Goal: Download file/media

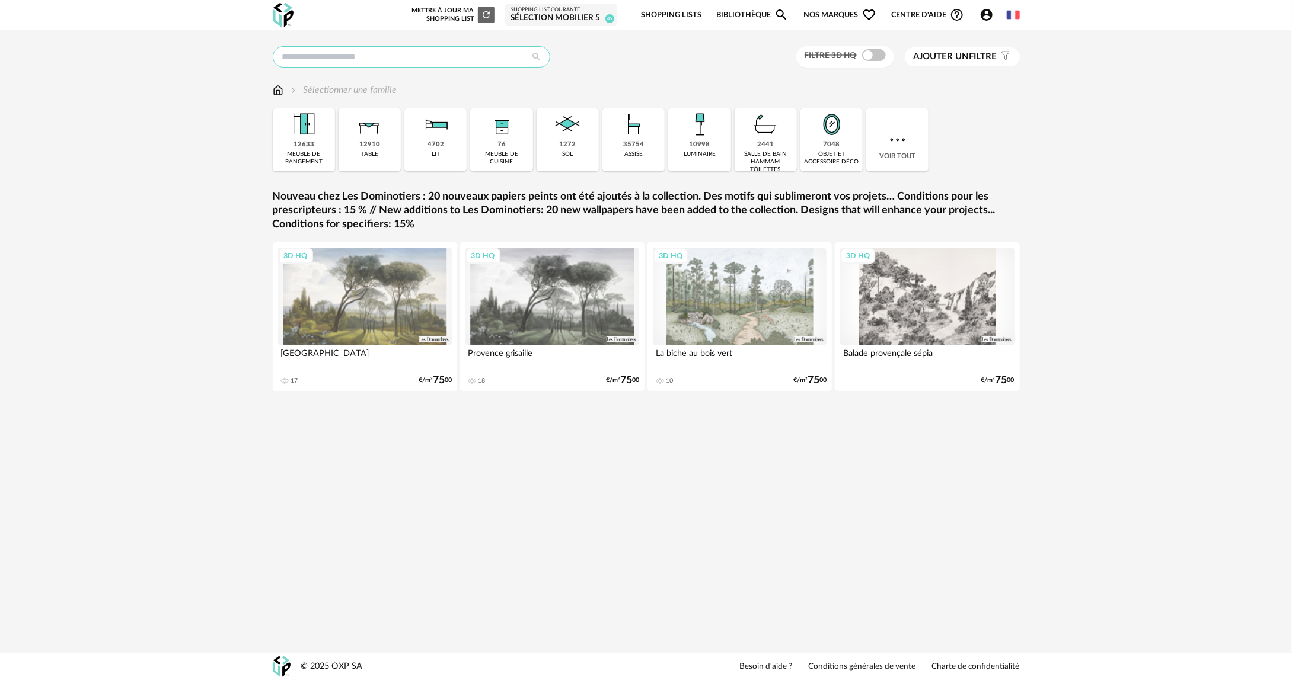
click at [384, 61] on input "text" at bounding box center [411, 56] width 277 height 21
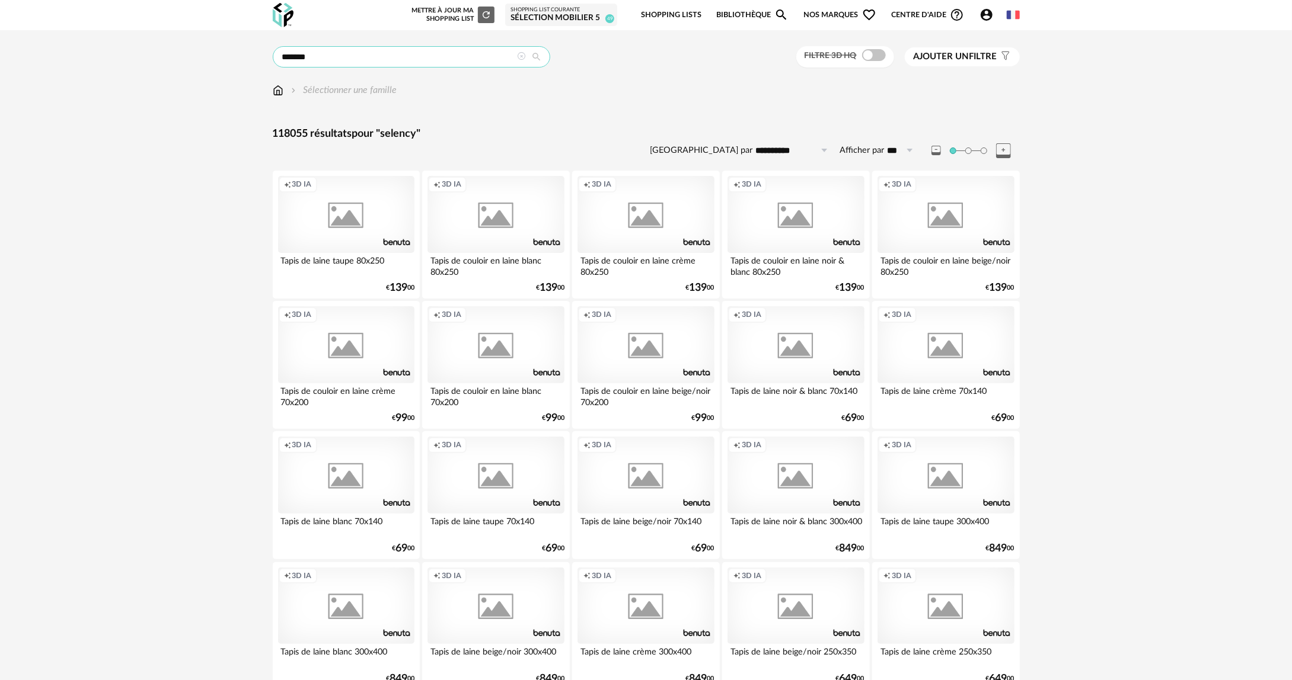
type input "*******"
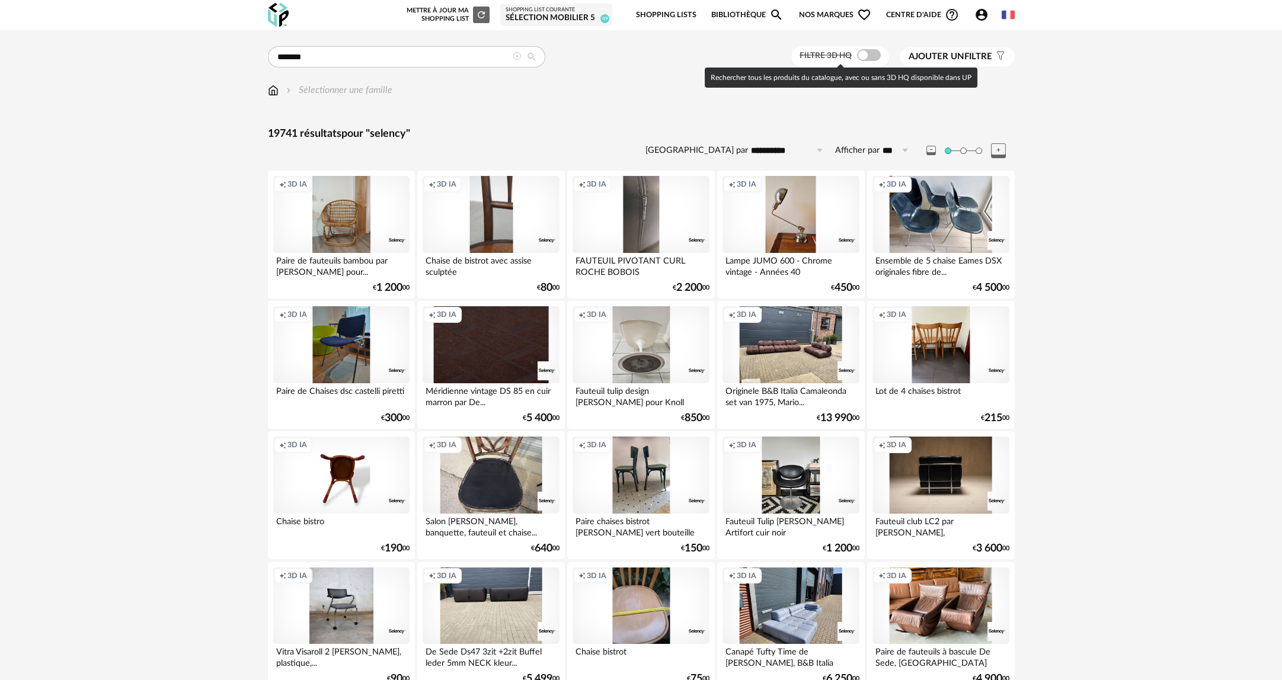
click at [871, 57] on span at bounding box center [869, 55] width 24 height 12
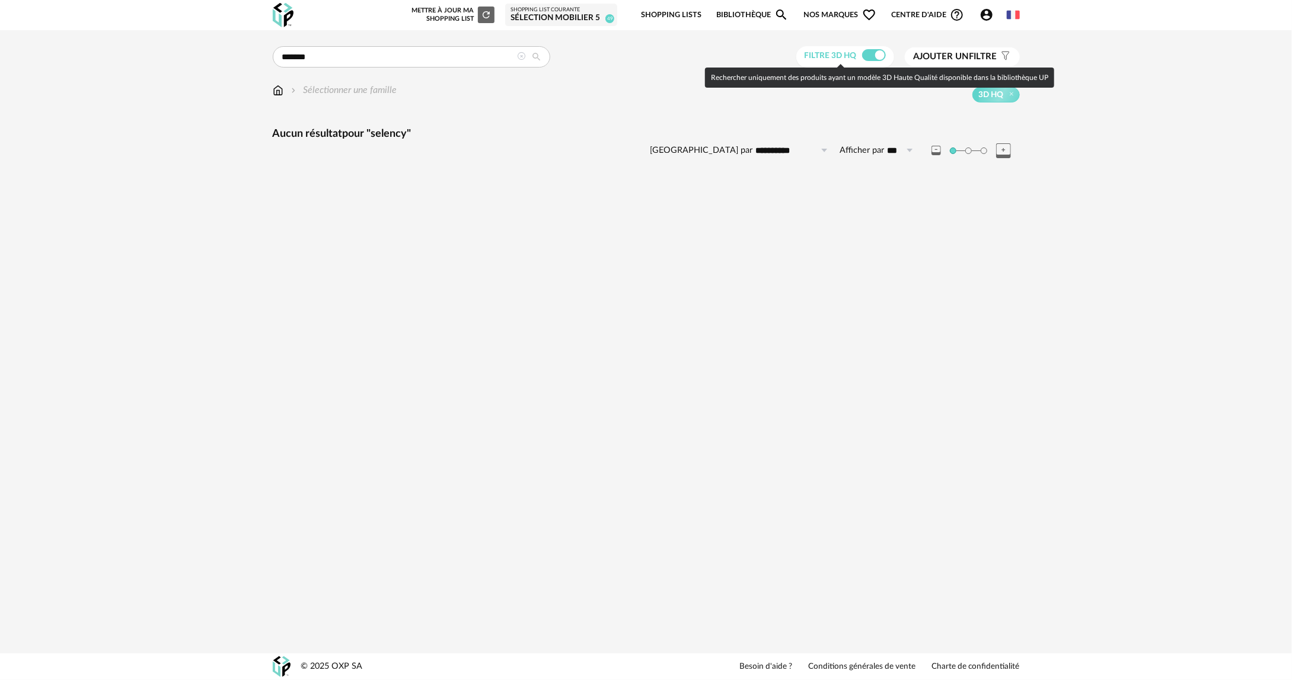
click at [871, 57] on span at bounding box center [874, 55] width 24 height 12
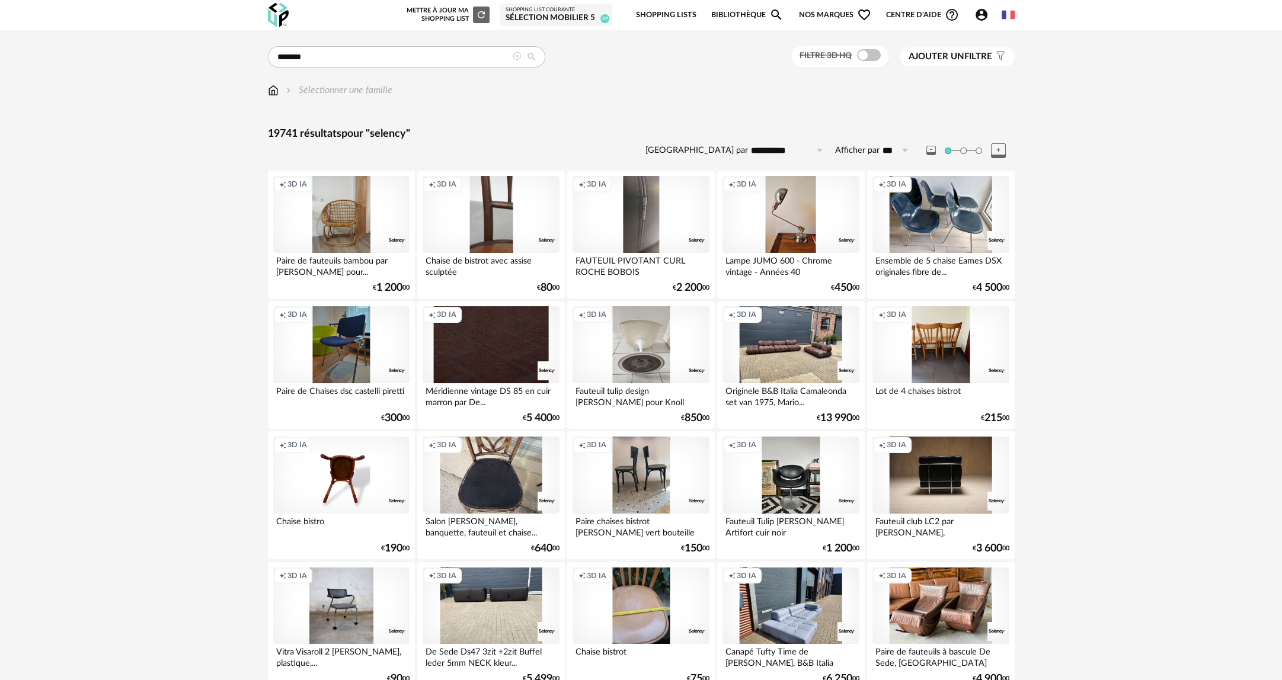
click at [520, 53] on icon at bounding box center [517, 56] width 8 height 8
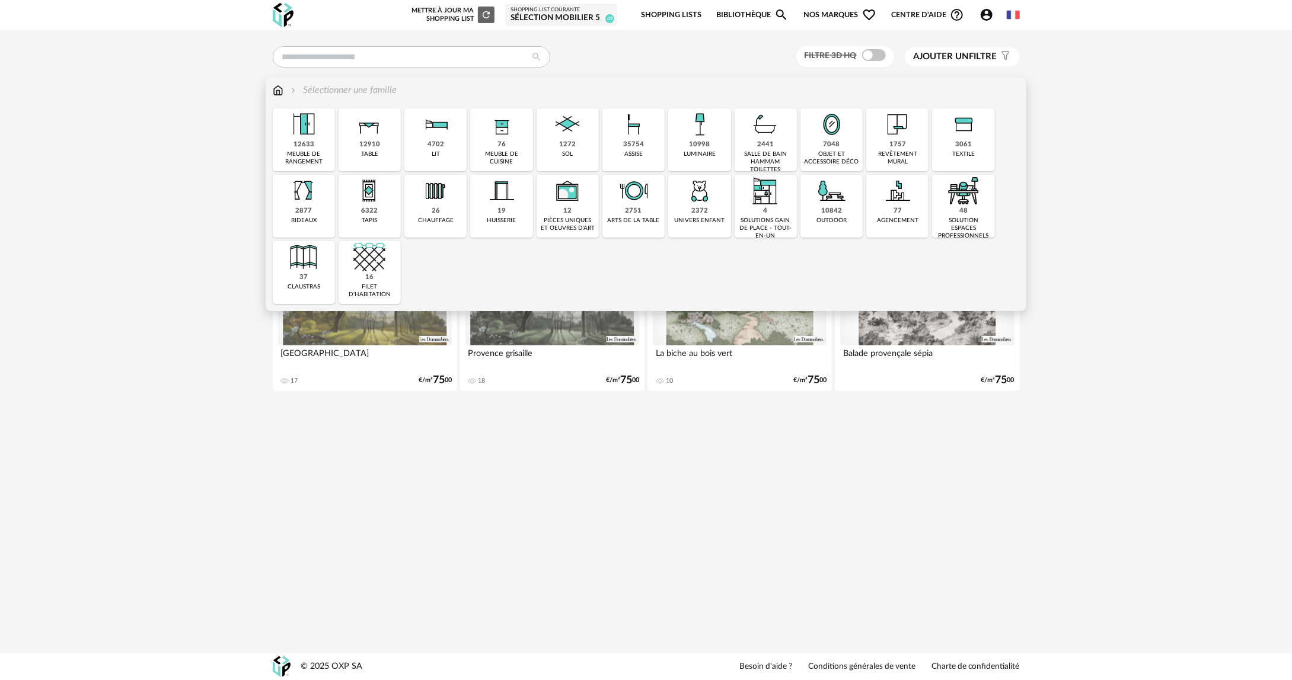
click at [618, 154] on div "35754 assise" at bounding box center [633, 139] width 62 height 63
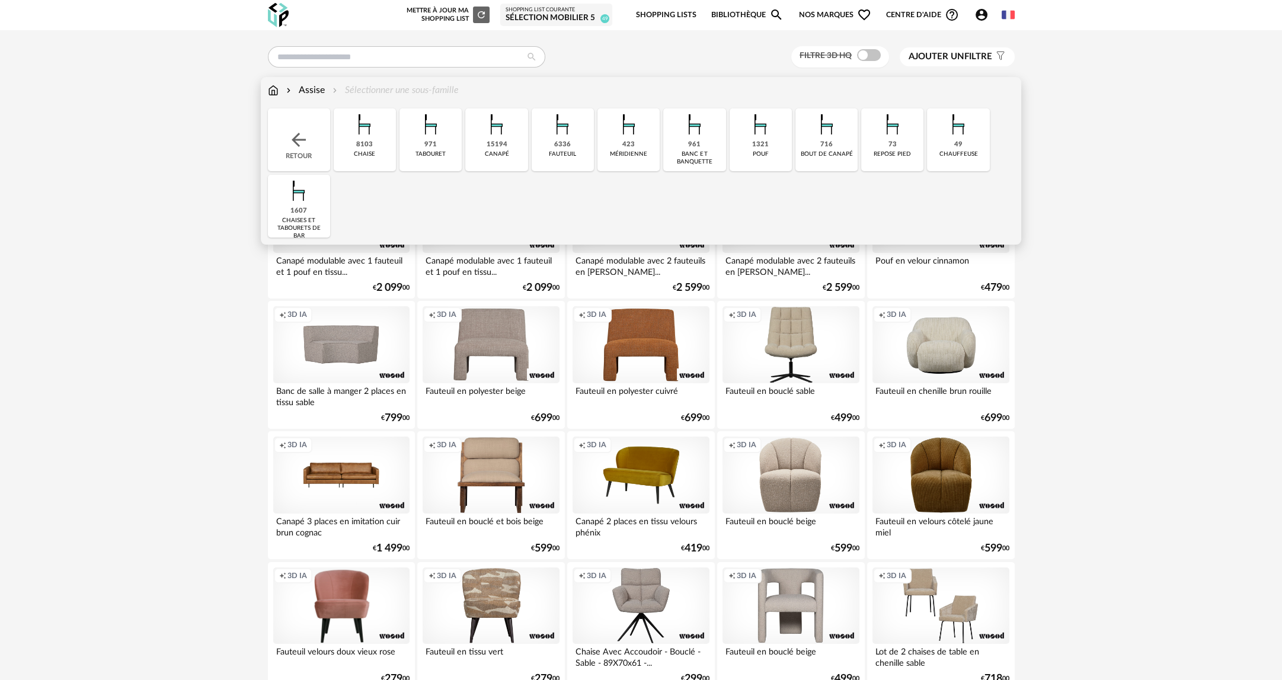
click at [273, 209] on div "1607 [PERSON_NAME] et tabourets de bar" at bounding box center [299, 206] width 62 height 63
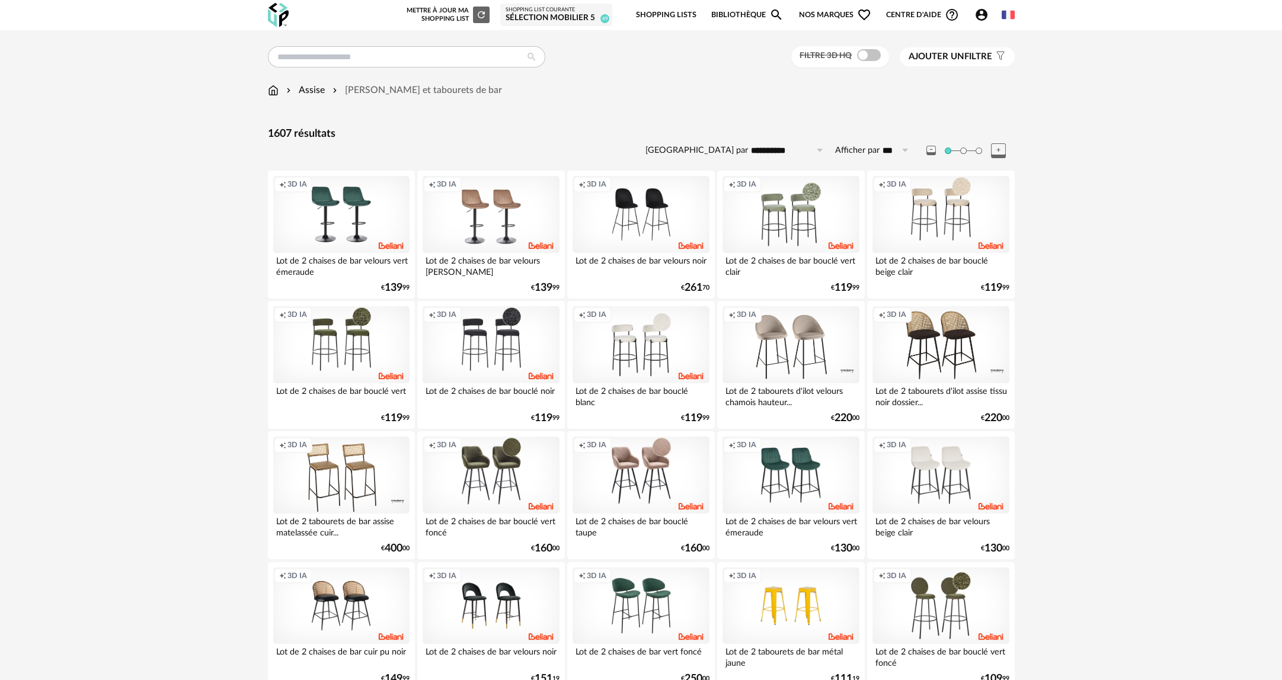
click at [870, 60] on span at bounding box center [869, 55] width 24 height 12
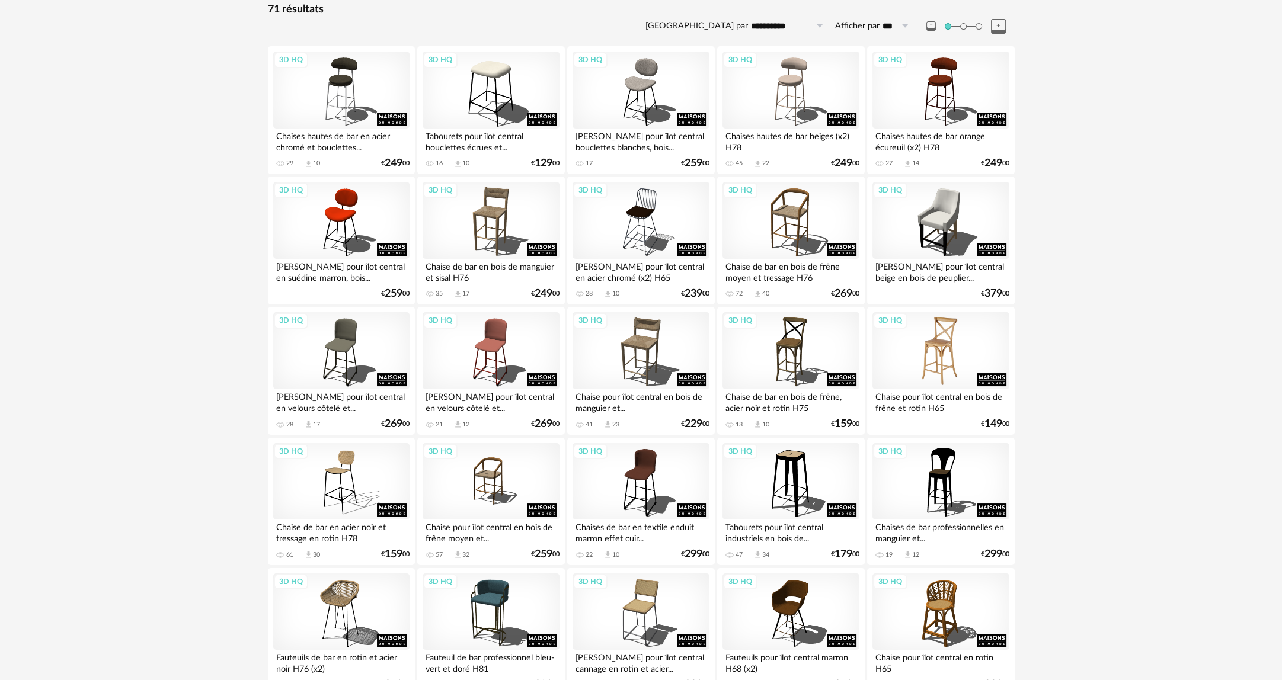
scroll to position [178, 0]
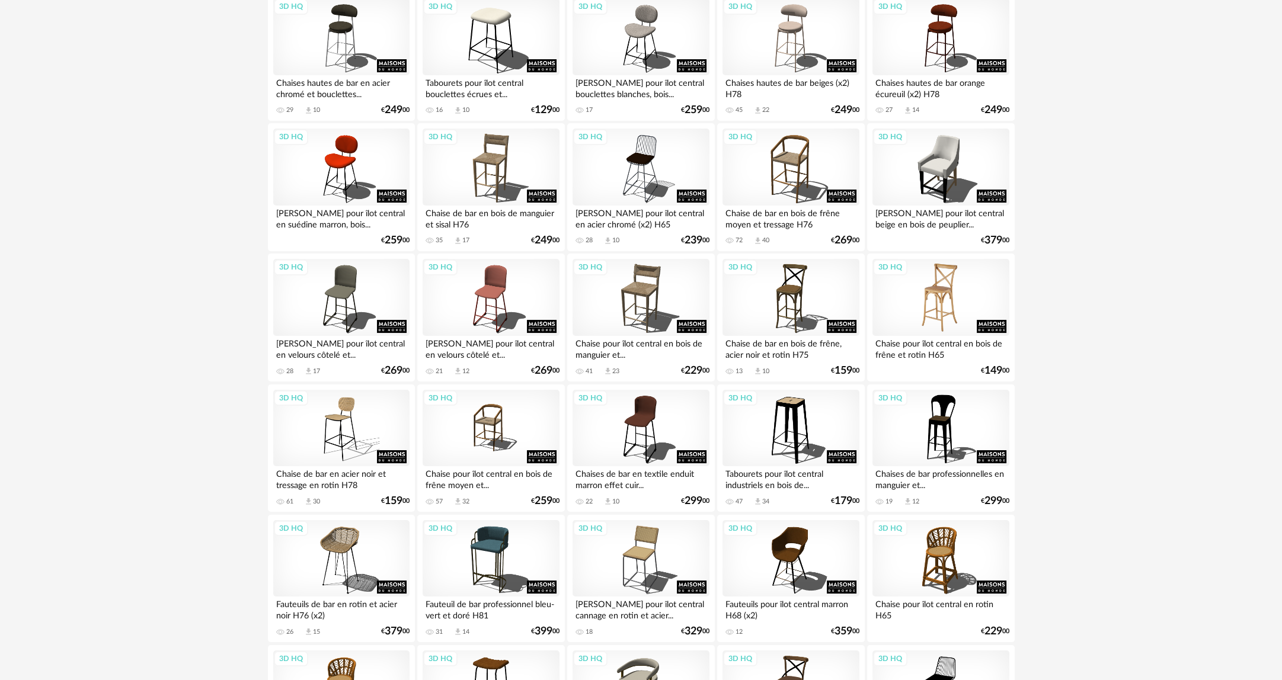
click at [954, 307] on div "3D HQ" at bounding box center [941, 297] width 136 height 77
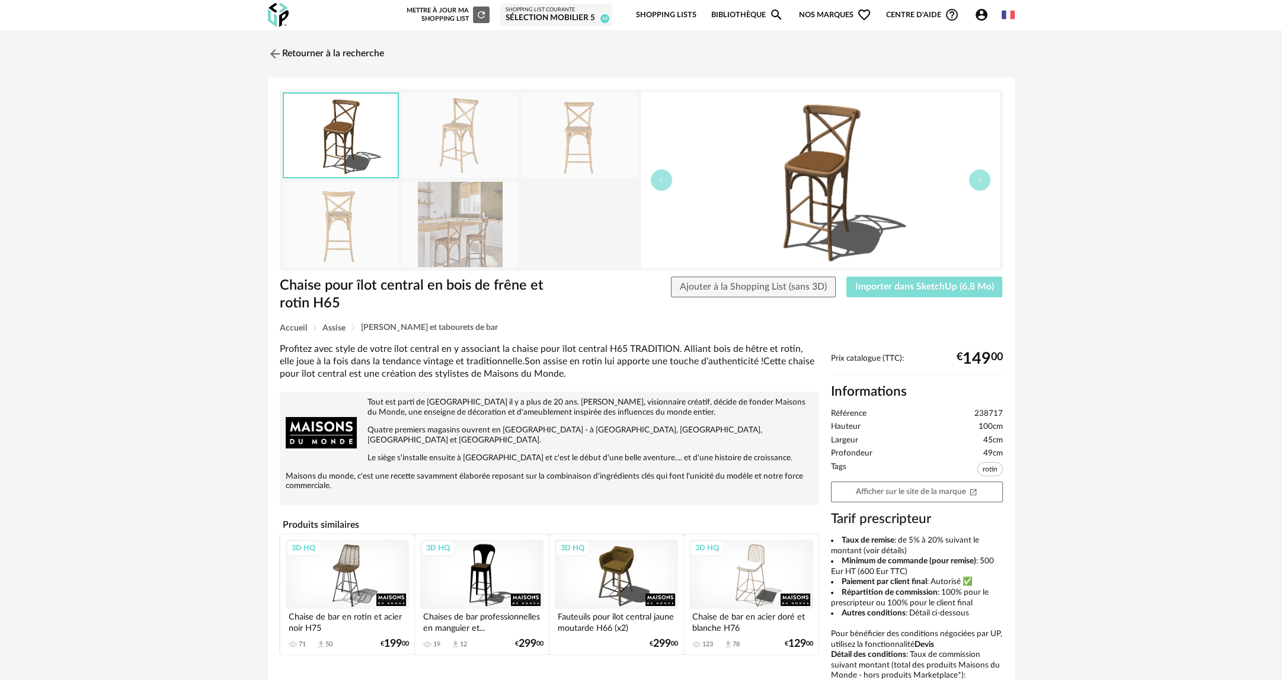
click at [951, 292] on button "Importer dans SketchUp (6,8 Mo)" at bounding box center [924, 287] width 156 height 21
click at [287, 47] on link "Retourner à la recherche" at bounding box center [323, 54] width 116 height 26
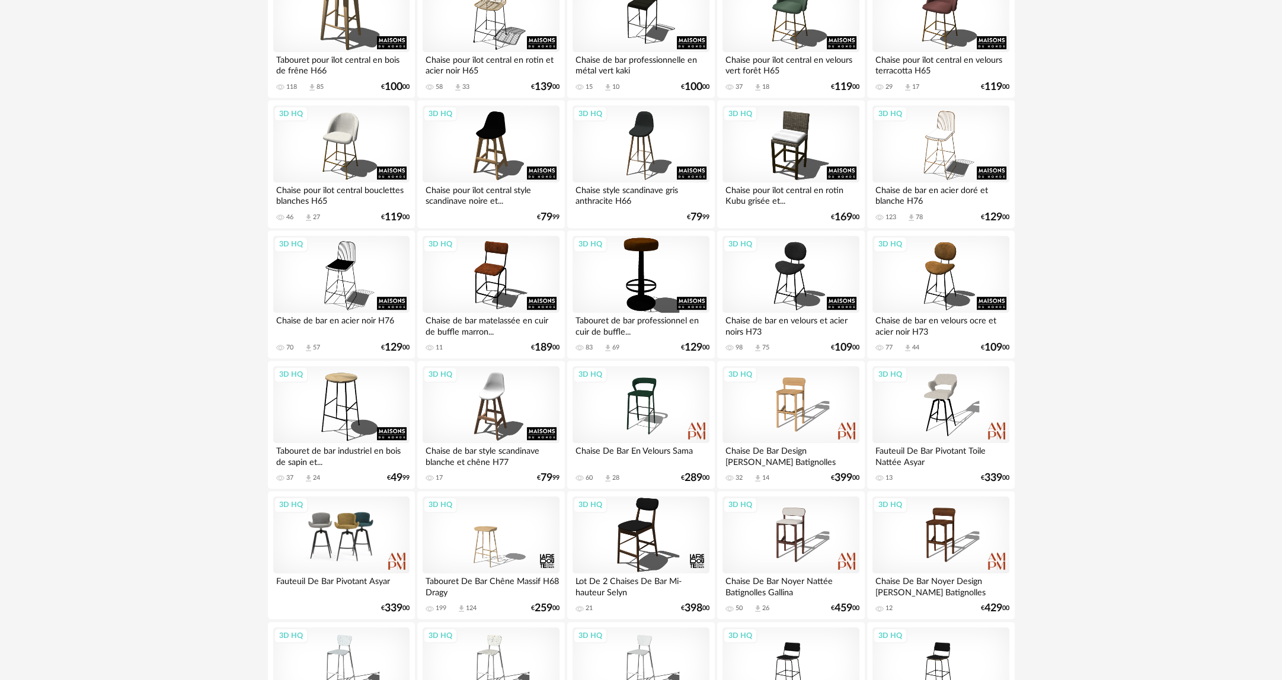
scroll to position [1423, 0]
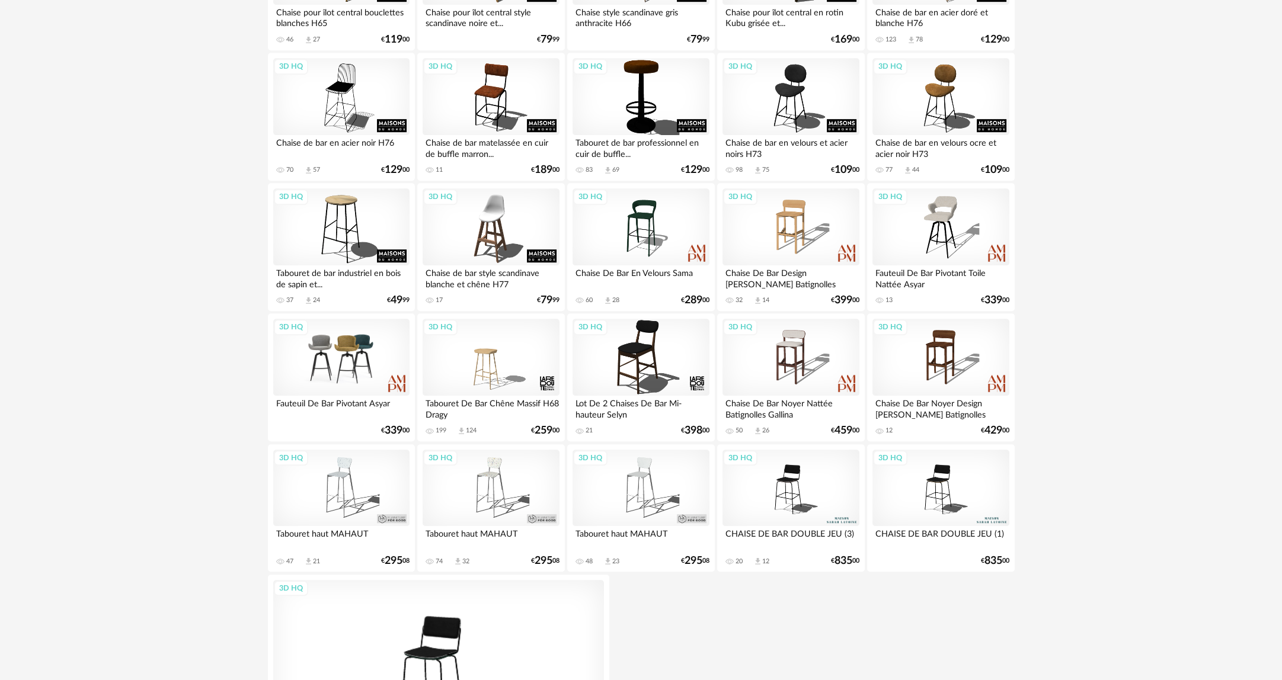
click at [347, 363] on div "3D HQ" at bounding box center [341, 357] width 136 height 77
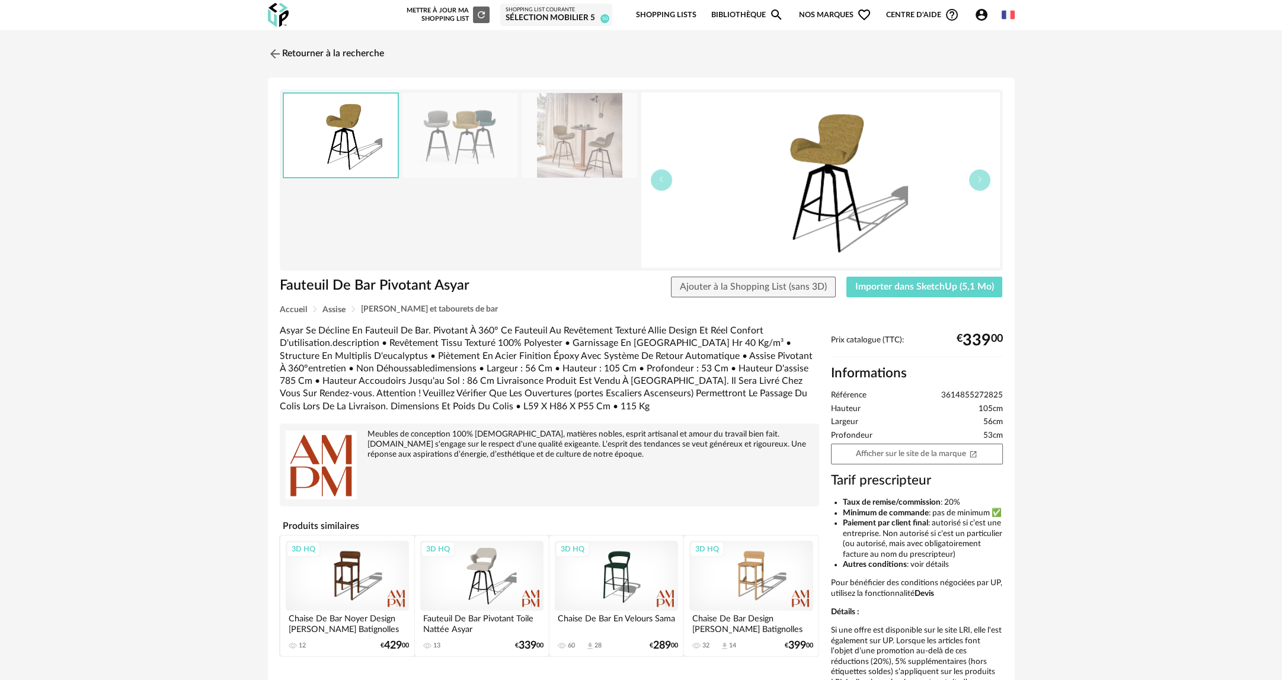
click at [565, 172] on img at bounding box center [579, 135] width 115 height 85
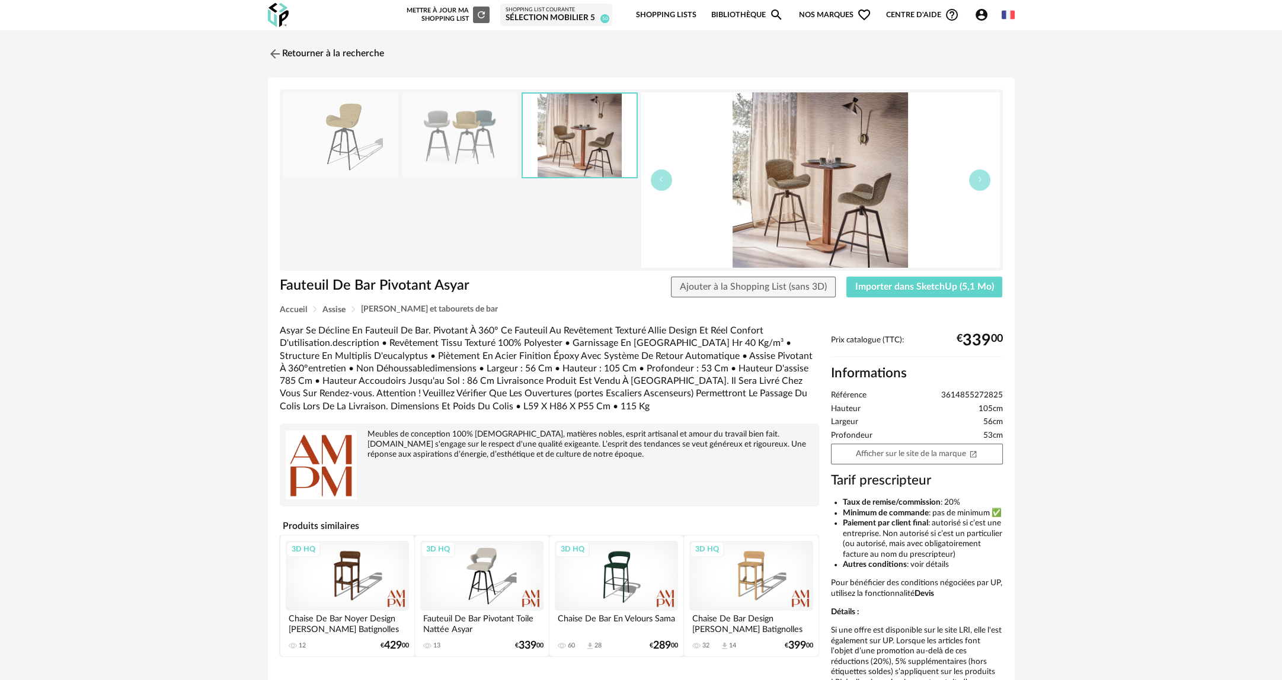
click at [472, 142] on img at bounding box center [459, 135] width 115 height 85
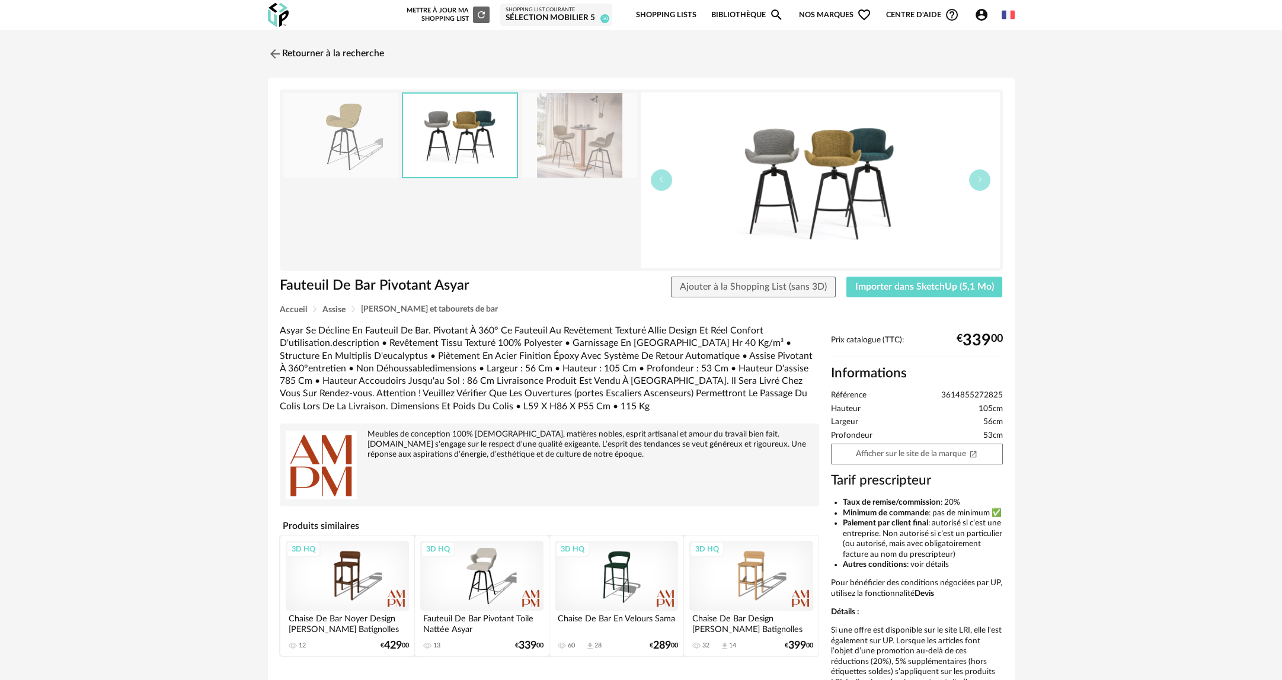
click at [337, 151] on img at bounding box center [340, 135] width 115 height 85
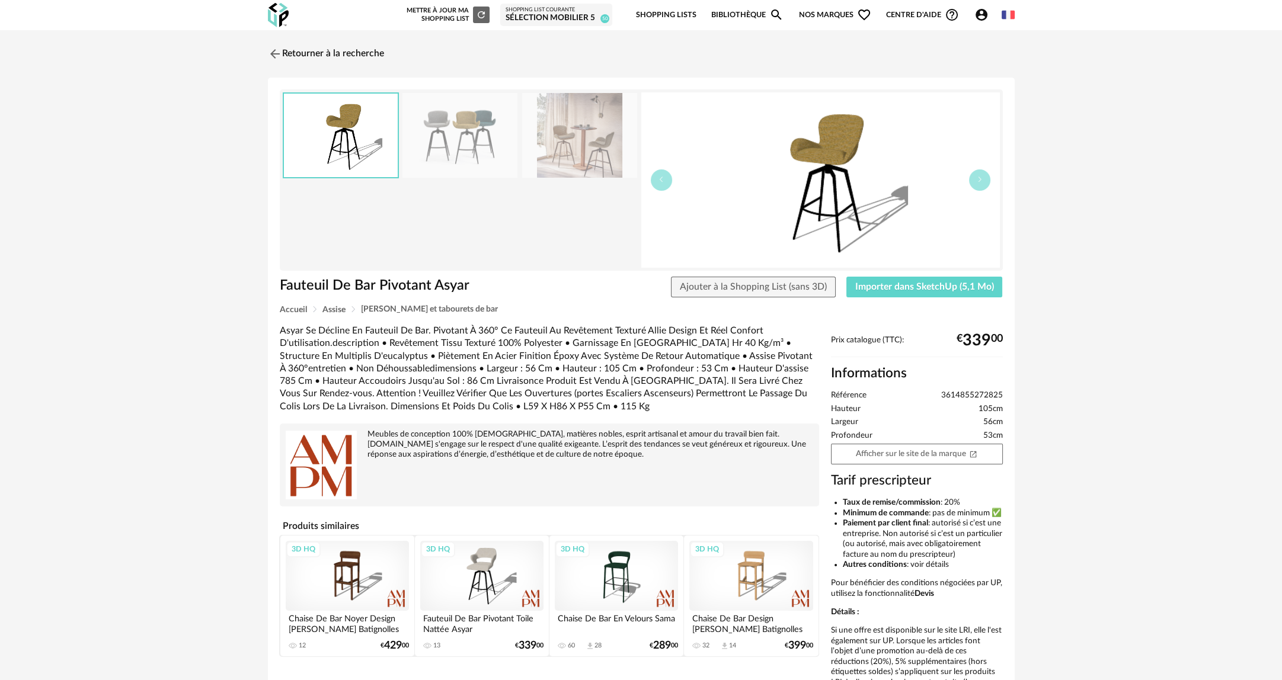
click at [403, 145] on img at bounding box center [459, 135] width 115 height 85
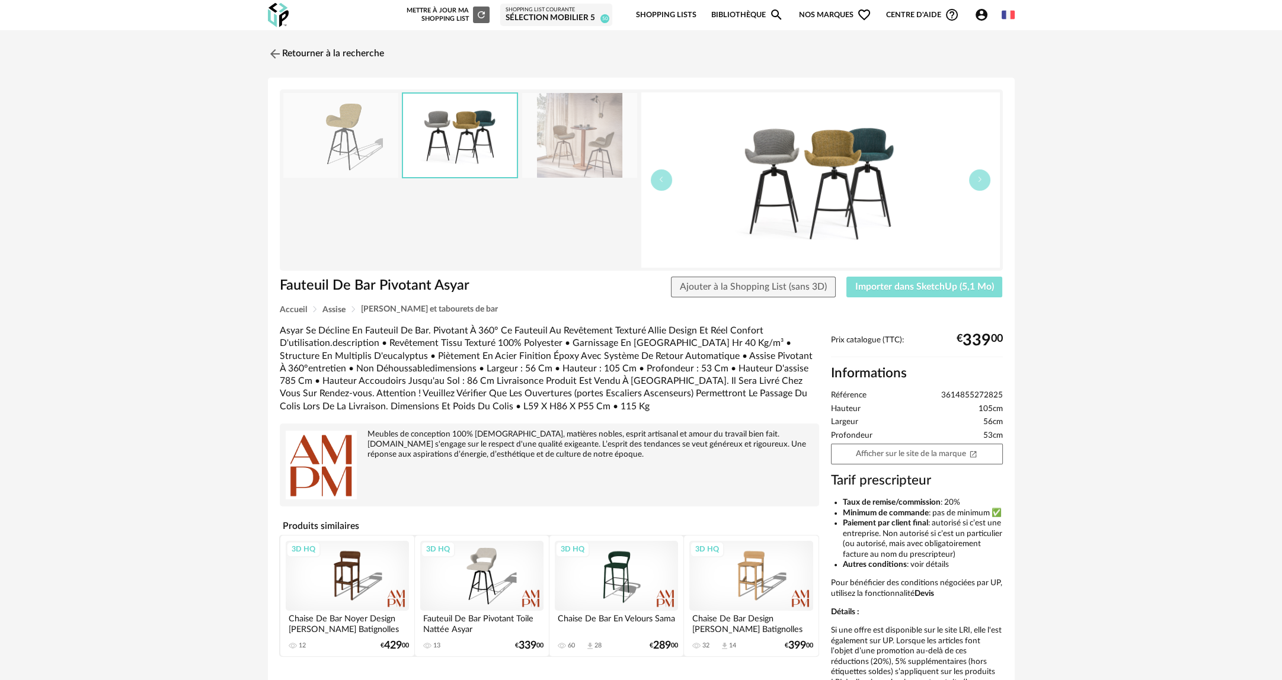
click at [876, 289] on span "Importer dans SketchUp (5,1 Mo)" at bounding box center [924, 286] width 139 height 9
click at [330, 58] on link "Retourner à la recherche" at bounding box center [323, 54] width 116 height 26
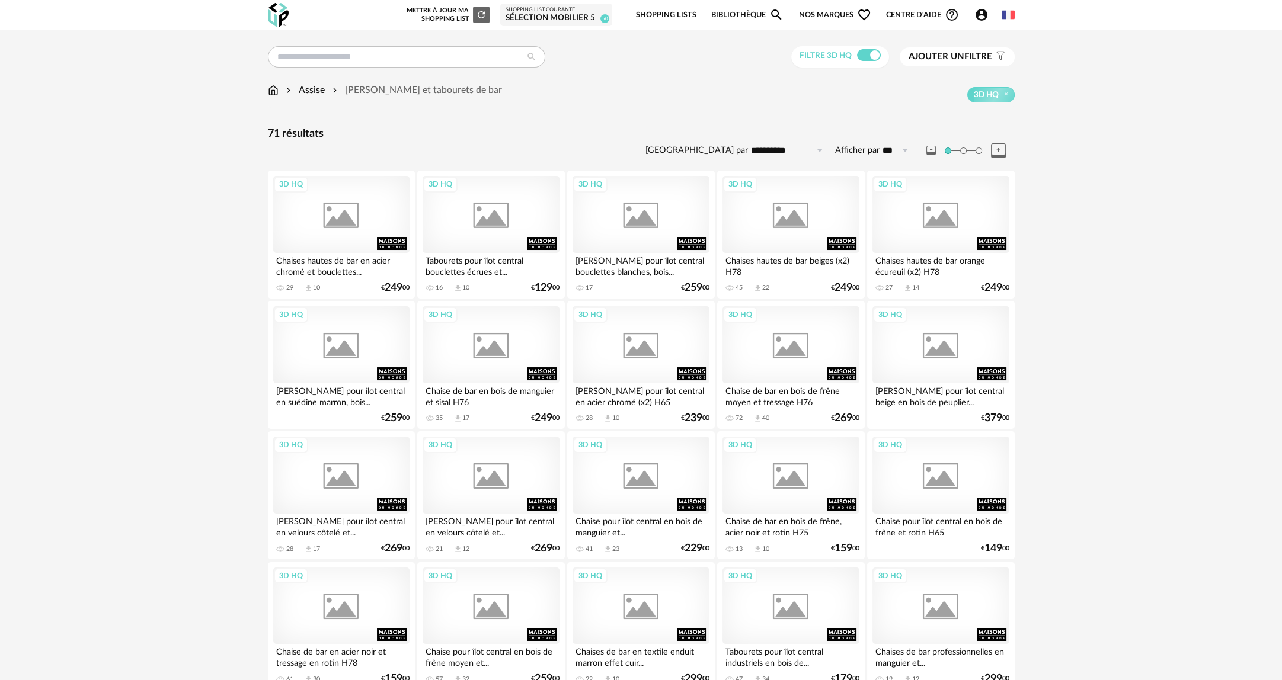
scroll to position [1423, 0]
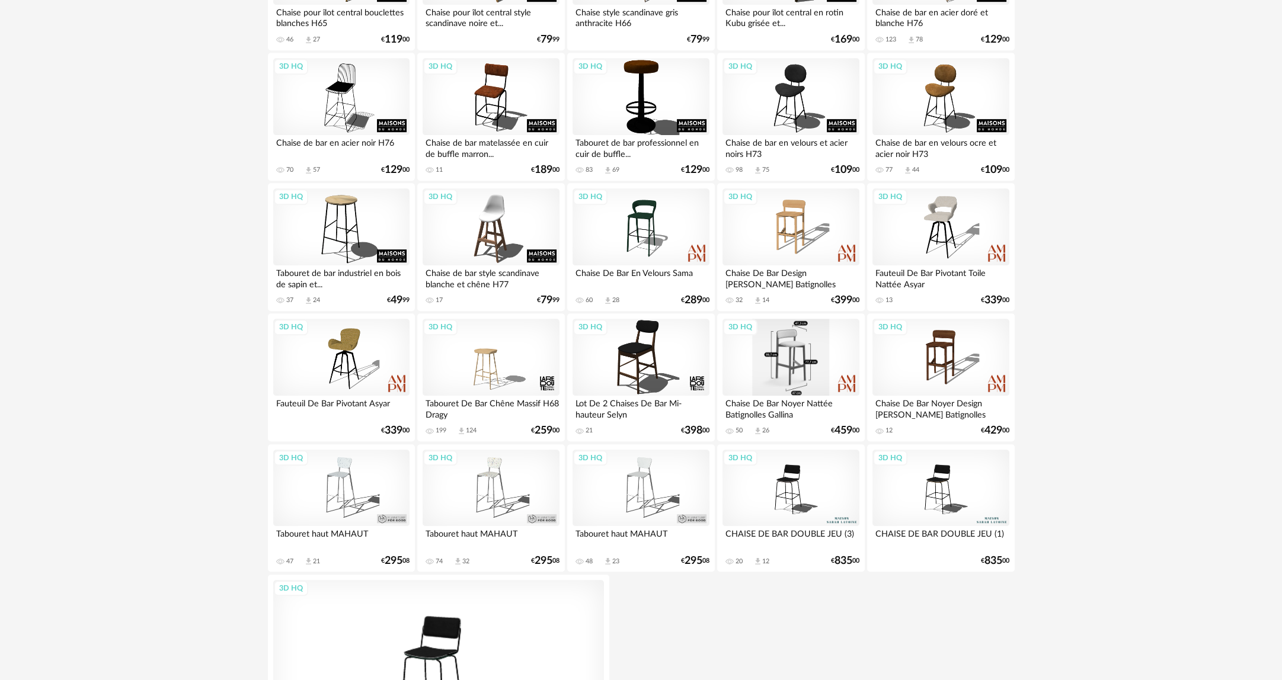
click at [816, 368] on div "3D HQ" at bounding box center [791, 357] width 136 height 77
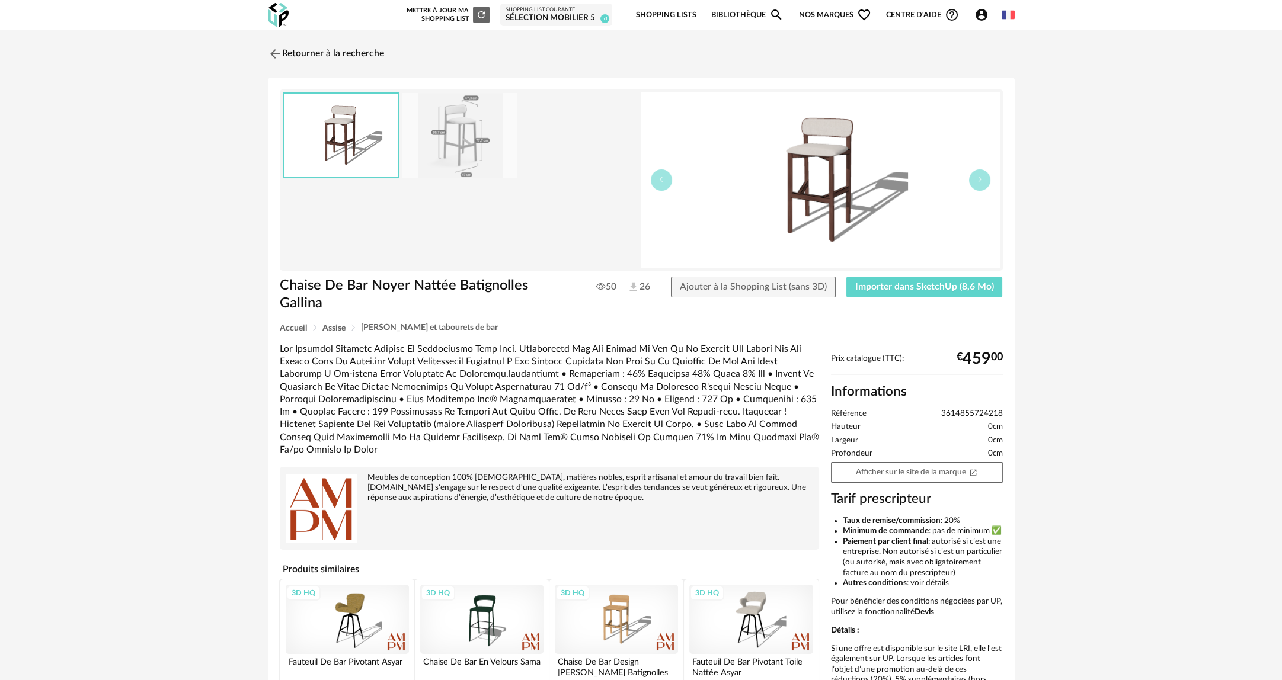
click at [454, 161] on img at bounding box center [459, 135] width 115 height 85
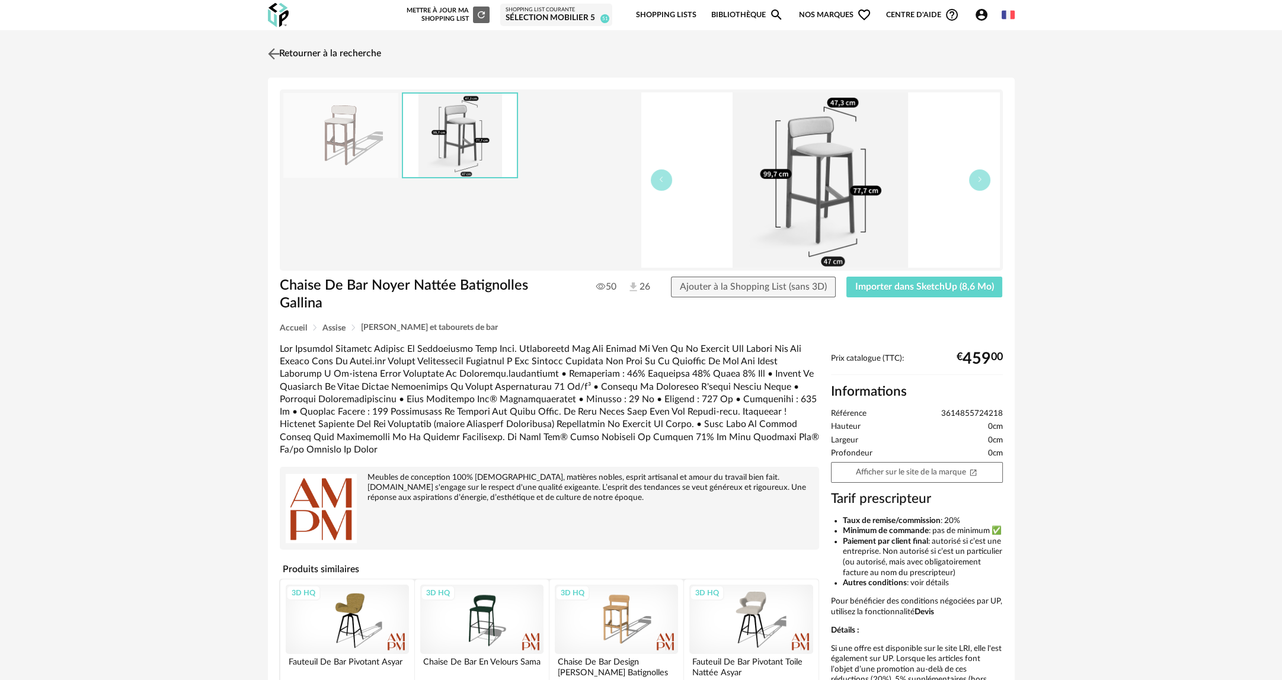
click at [314, 56] on link "Retourner à la recherche" at bounding box center [323, 54] width 116 height 26
